Goal: Obtain resource: Download file/media

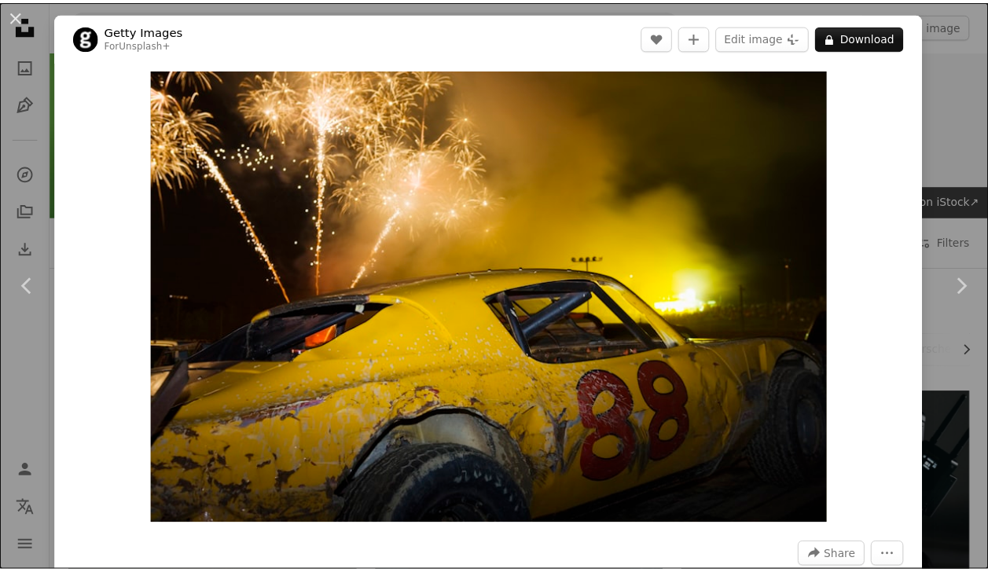
scroll to position [4153, 0]
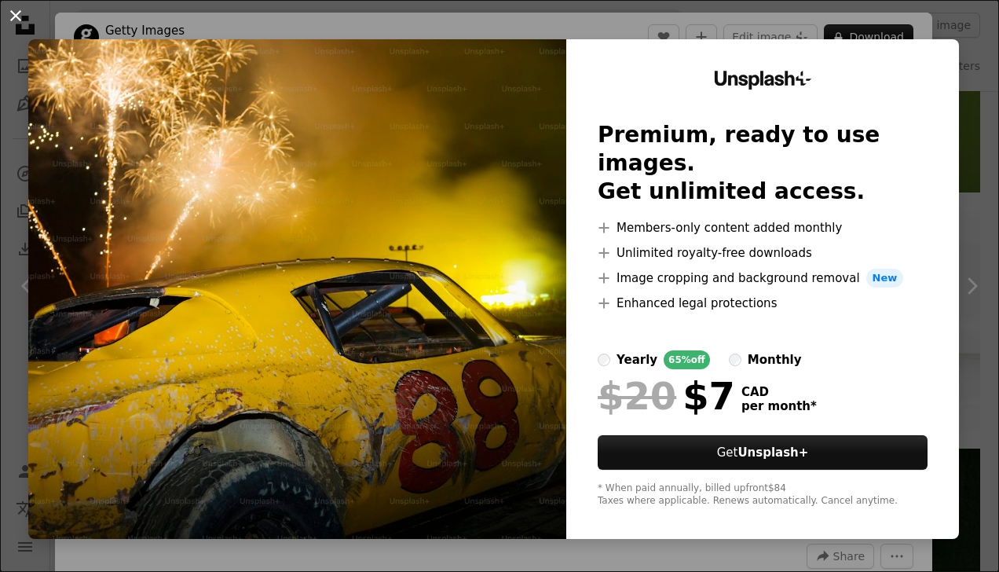
click at [13, 22] on button "An X shape" at bounding box center [15, 15] width 19 height 19
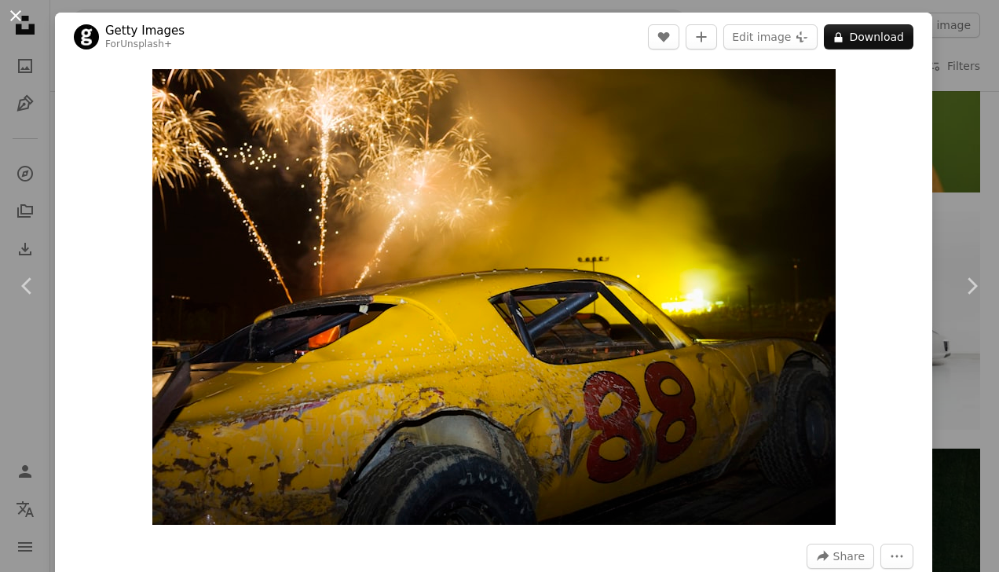
click at [24, 16] on button "An X shape" at bounding box center [15, 15] width 19 height 19
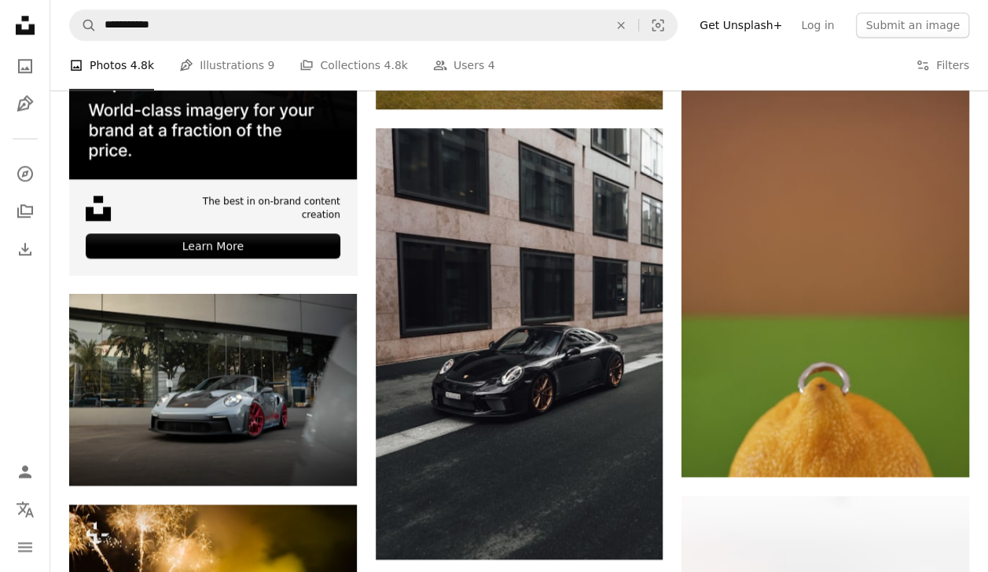
scroll to position [3810, 0]
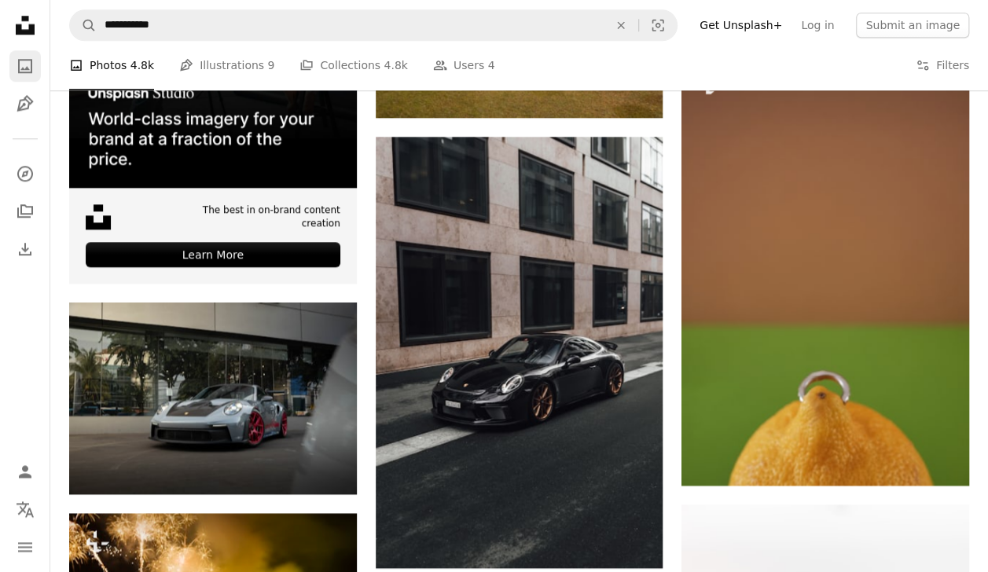
click at [13, 60] on link "A photo" at bounding box center [24, 65] width 31 height 31
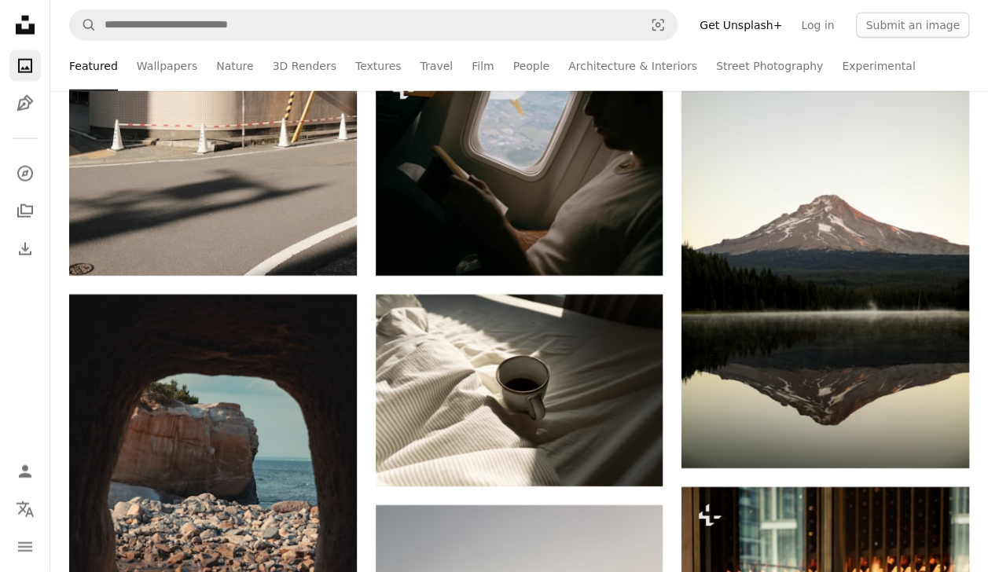
scroll to position [1919, 0]
